Goal: Task Accomplishment & Management: Complete application form

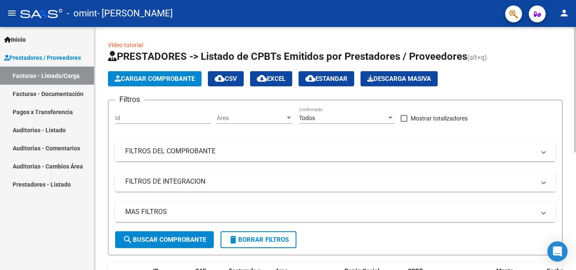
click at [162, 83] on button "Cargar Comprobante" at bounding box center [155, 78] width 94 height 15
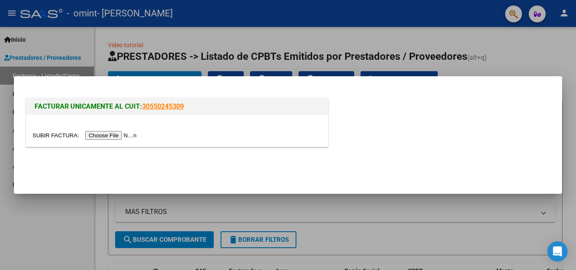
click at [107, 133] on input "file" at bounding box center [85, 135] width 107 height 9
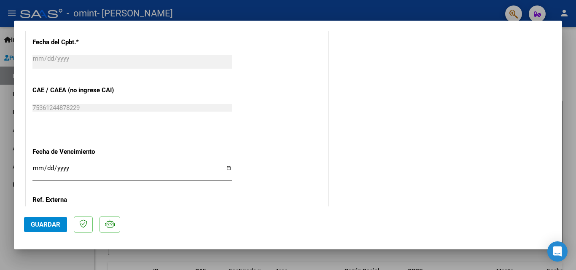
scroll to position [498, 0]
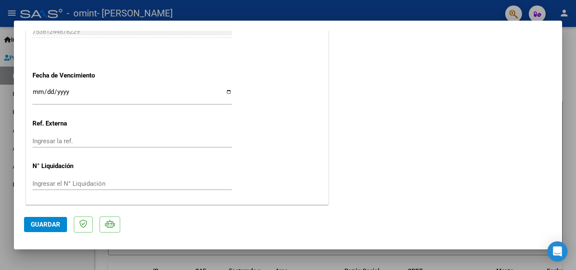
click at [226, 94] on input "Ingresar la fecha" at bounding box center [131, 95] width 199 height 13
type input "[DATE]"
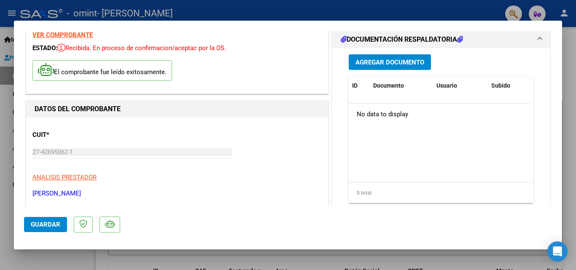
scroll to position [0, 0]
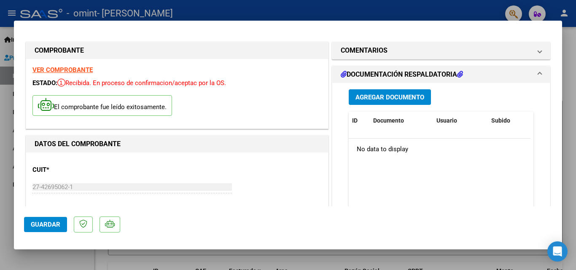
click at [50, 226] on span "Guardar" at bounding box center [46, 225] width 30 height 8
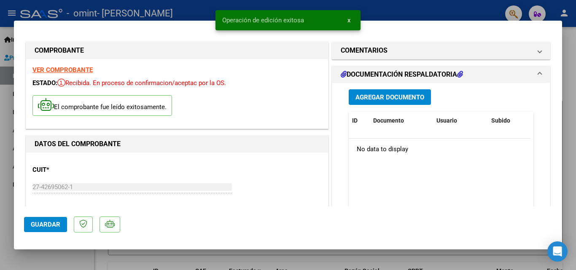
click at [569, 46] on div at bounding box center [575, 135] width 0 height 270
click at [569, 46] on div at bounding box center [288, 135] width 576 height 270
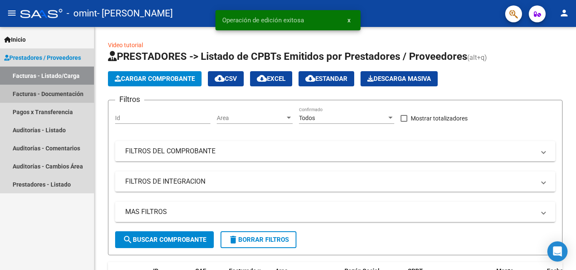
click at [38, 98] on link "Facturas - Documentación" at bounding box center [47, 94] width 94 height 18
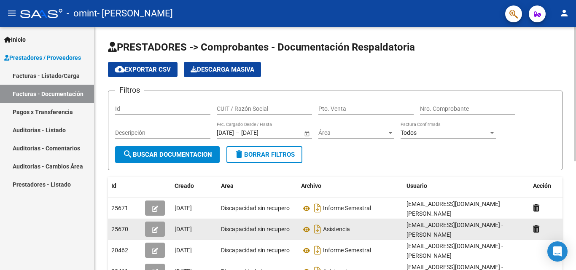
scroll to position [42, 0]
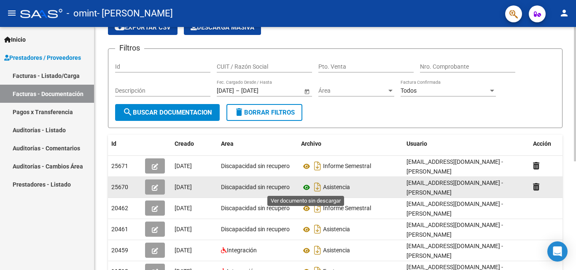
click at [307, 187] on icon at bounding box center [306, 188] width 11 height 10
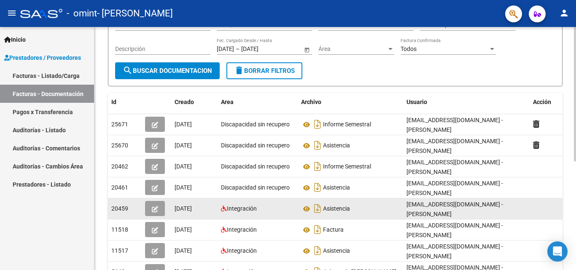
scroll to position [84, 0]
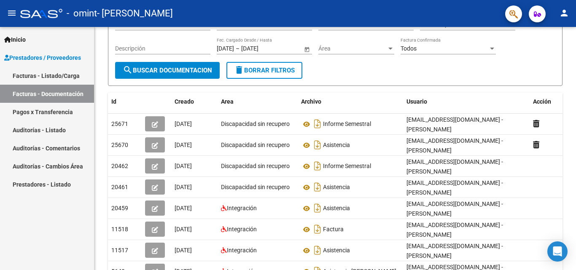
click at [33, 77] on link "Facturas - Listado/Carga" at bounding box center [47, 76] width 94 height 18
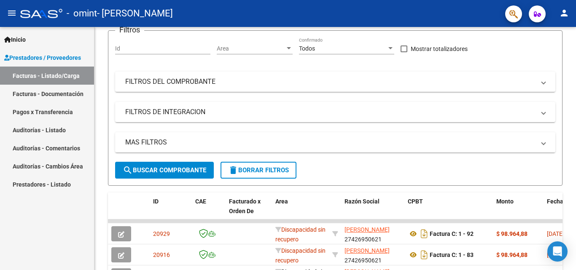
scroll to position [84, 0]
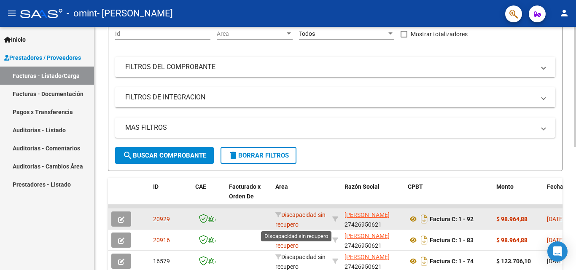
click at [291, 220] on span "Discapacidad sin recupero" at bounding box center [300, 220] width 50 height 16
click at [291, 221] on span "Discapacidad sin recupero" at bounding box center [300, 220] width 50 height 16
click at [127, 220] on button "button" at bounding box center [121, 219] width 20 height 15
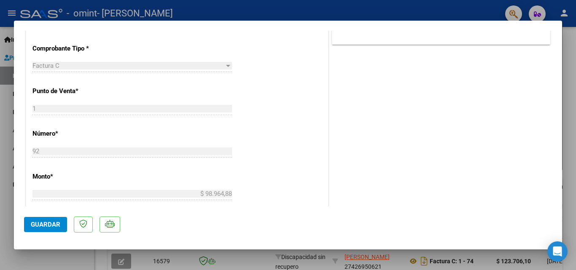
scroll to position [0, 0]
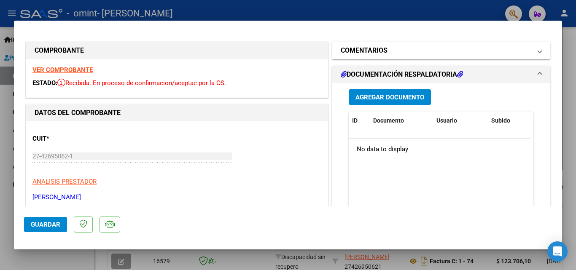
click at [393, 52] on mat-panel-title "COMENTARIOS" at bounding box center [436, 51] width 191 height 10
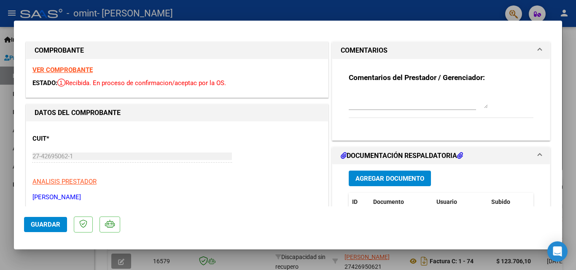
click at [393, 52] on mat-panel-title "COMENTARIOS" at bounding box center [436, 51] width 191 height 10
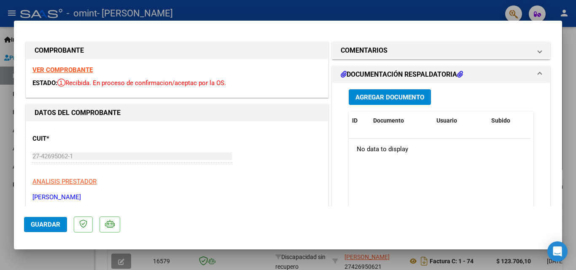
click at [48, 71] on strong "VER COMPROBANTE" at bounding box center [62, 70] width 60 height 8
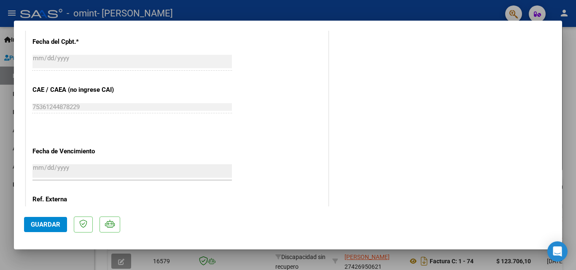
scroll to position [467, 0]
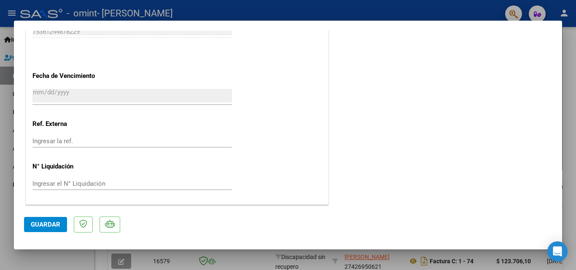
click at [0, 145] on div at bounding box center [288, 135] width 576 height 270
type input "$ 0,00"
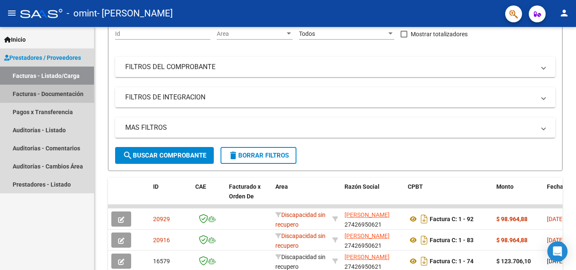
click at [62, 95] on link "Facturas - Documentación" at bounding box center [47, 94] width 94 height 18
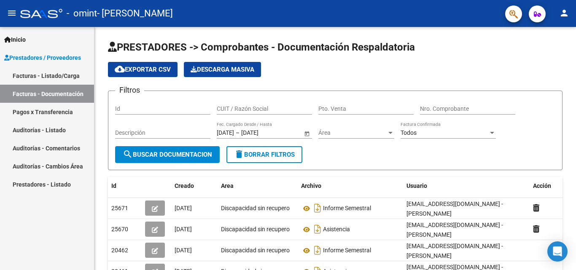
click at [74, 73] on link "Facturas - Listado/Carga" at bounding box center [47, 76] width 94 height 18
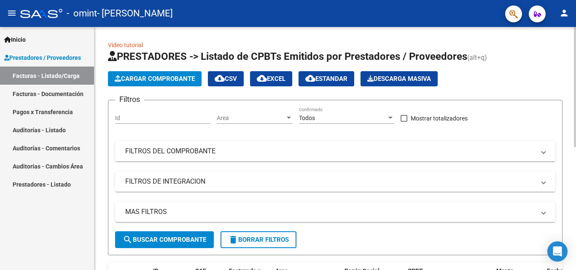
scroll to position [42, 0]
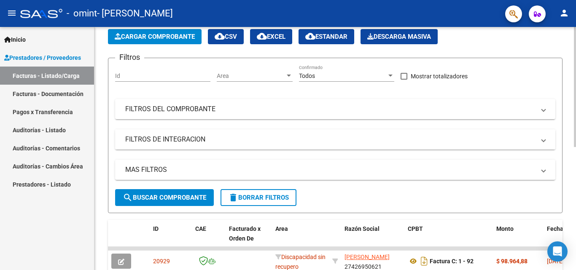
click at [255, 145] on mat-expansion-panel-header "FILTROS DE INTEGRACION" at bounding box center [335, 139] width 440 height 20
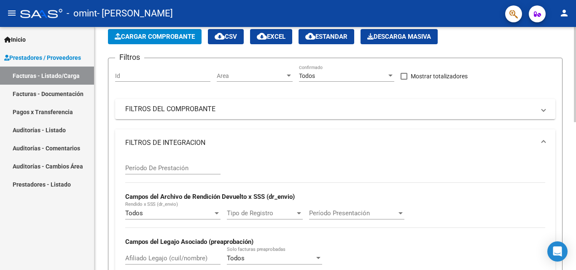
click at [255, 145] on mat-panel-title "FILTROS DE INTEGRACION" at bounding box center [330, 142] width 410 height 9
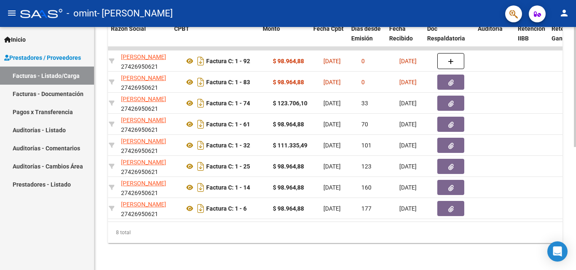
scroll to position [0, 237]
